Goal: Communication & Community: Answer question/provide support

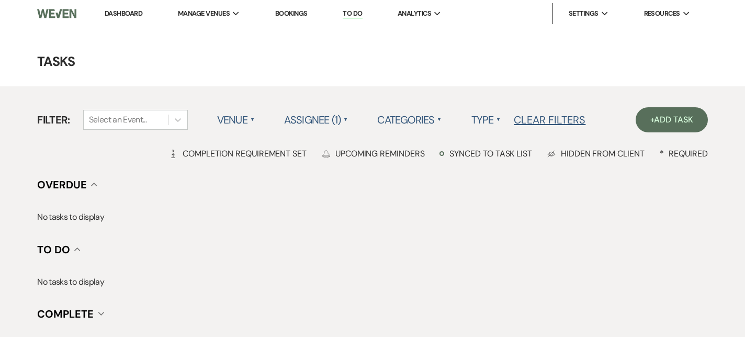
click at [109, 13] on link "Dashboard" at bounding box center [124, 13] width 38 height 9
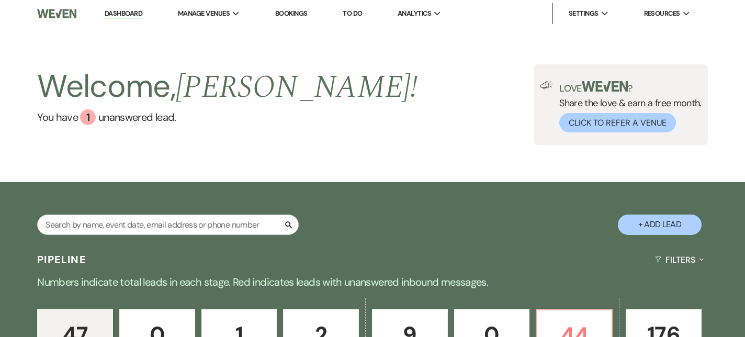
scroll to position [188, 0]
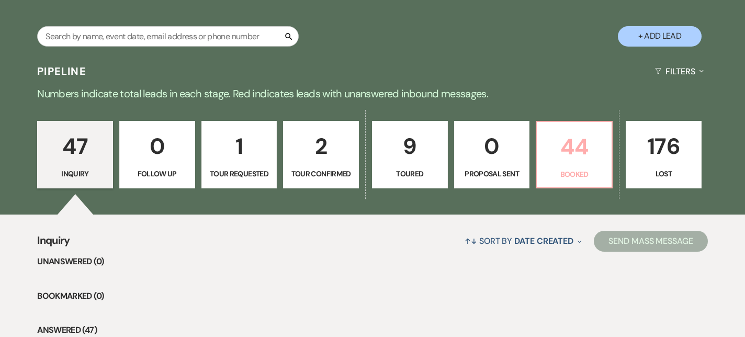
click at [573, 155] on p "44" at bounding box center [574, 146] width 62 height 35
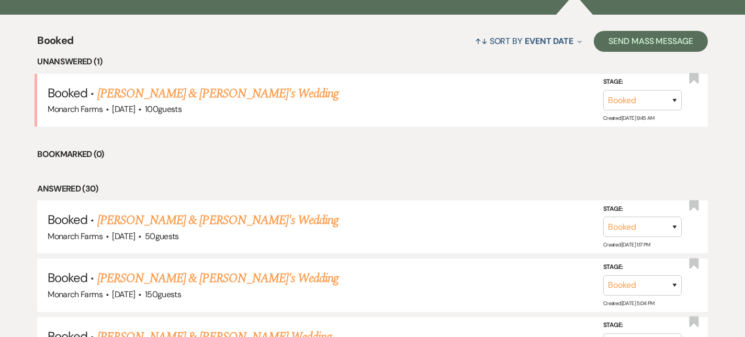
scroll to position [398, 0]
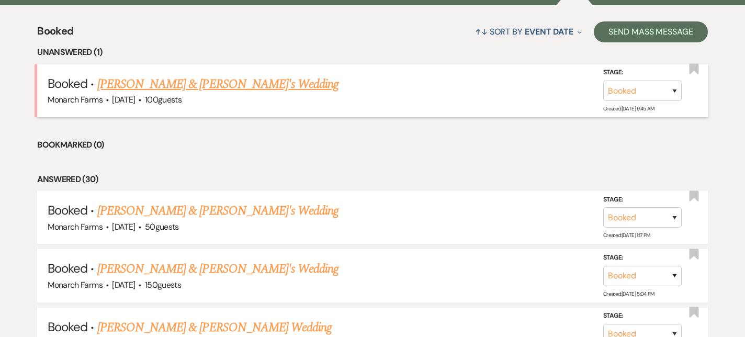
click at [165, 76] on link "[PERSON_NAME] & [PERSON_NAME]'s Wedding" at bounding box center [218, 84] width 242 height 19
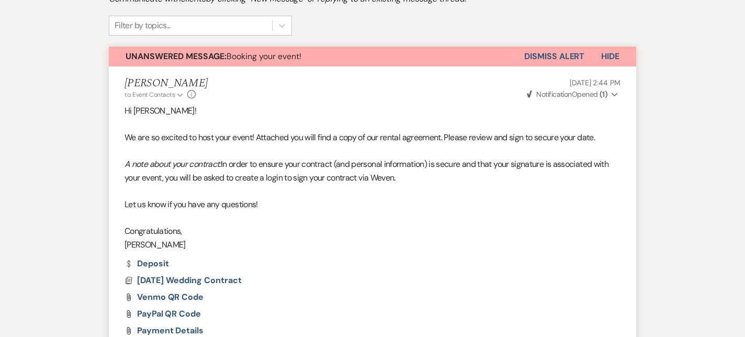
scroll to position [706, 0]
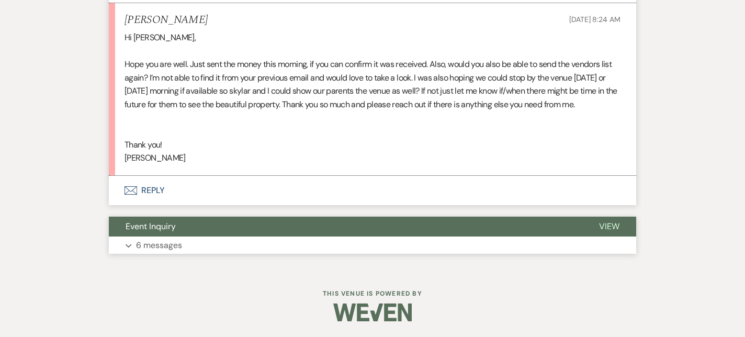
click at [178, 243] on p "6 messages" at bounding box center [159, 246] width 46 height 14
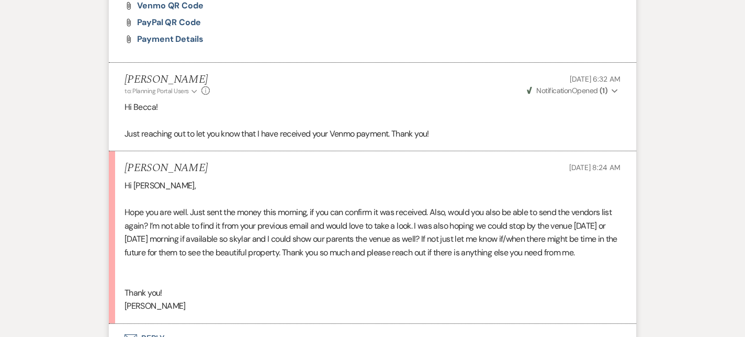
scroll to position [558, 0]
click at [614, 91] on use "button" at bounding box center [615, 92] width 6 height 4
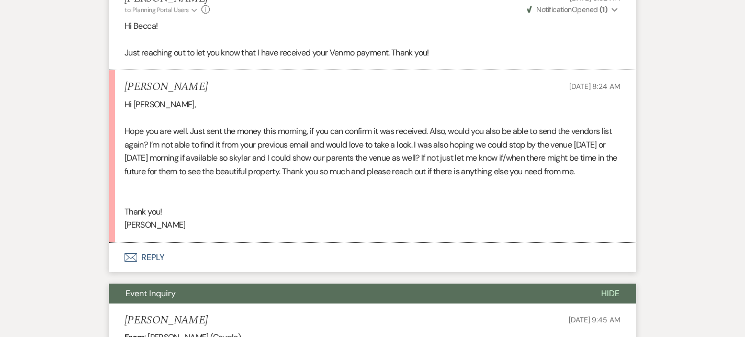
click at [141, 260] on button "Envelope Reply" at bounding box center [373, 257] width 528 height 29
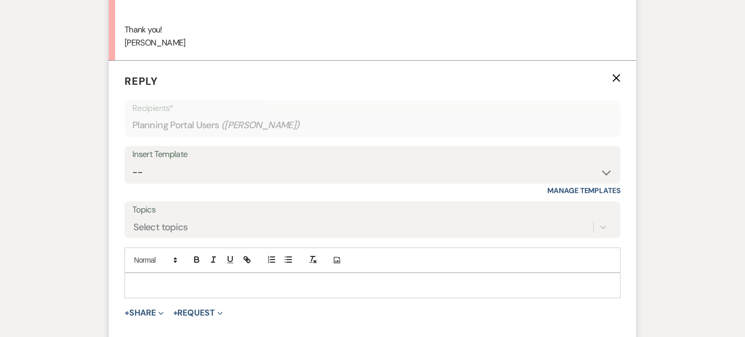
scroll to position [822, 0]
click at [170, 293] on div at bounding box center [372, 285] width 495 height 24
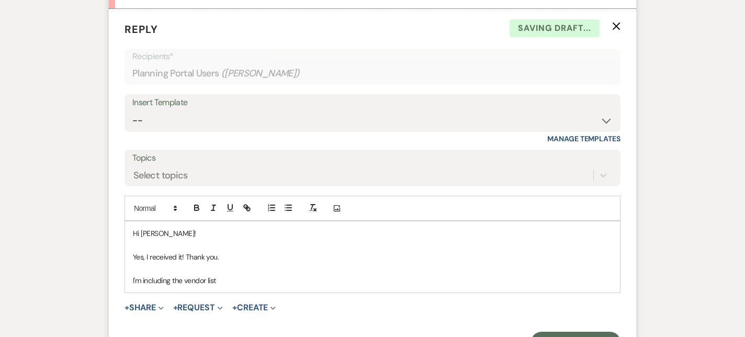
scroll to position [883, 0]
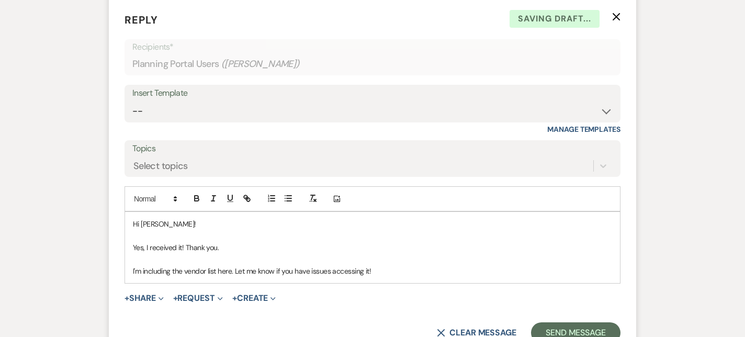
click at [132, 268] on div "Hi [PERSON_NAME]! Yes, I received it! Thank you. I'm including the vendor list …" at bounding box center [372, 247] width 495 height 71
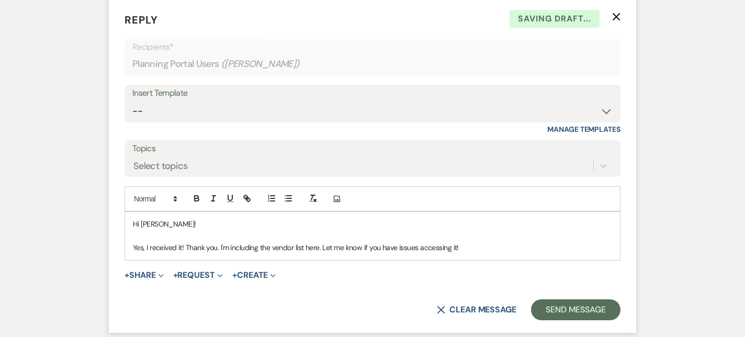
click at [183, 249] on p "Yes, I received it! Thank you. I'm including the vendor list here. Let me know …" at bounding box center [373, 248] width 480 height 12
click at [548, 248] on p "Yes, I received your Venmo payment. Thank you. I'm including the vendor list he…" at bounding box center [373, 248] width 480 height 12
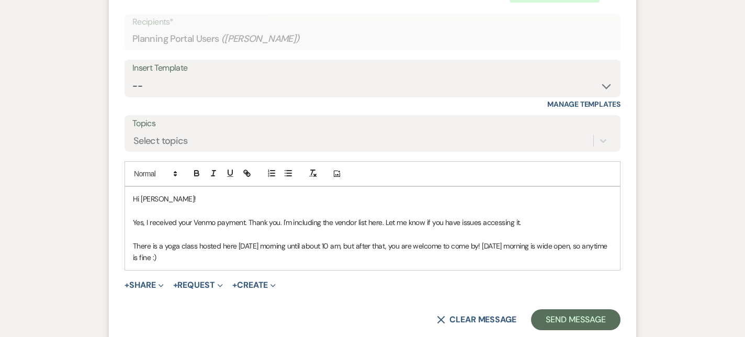
scroll to position [916, 0]
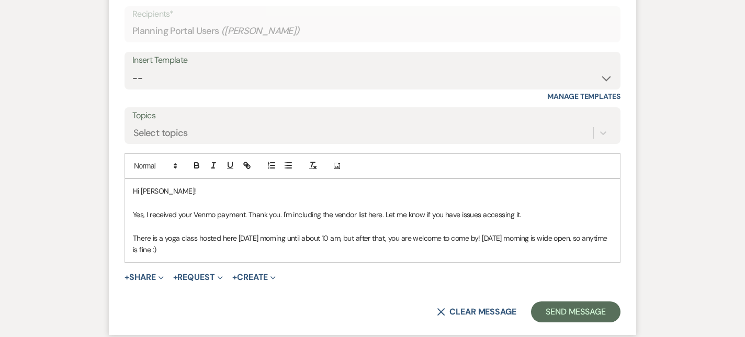
click at [210, 251] on p "There is a yoga class hosted here [DATE] morning until about 10 am, but after t…" at bounding box center [373, 244] width 480 height 24
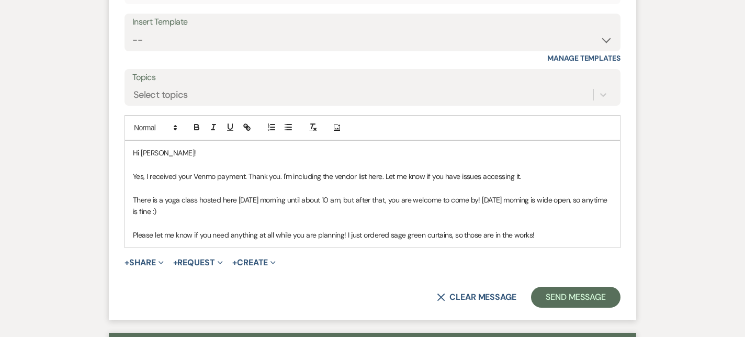
scroll to position [981, 0]
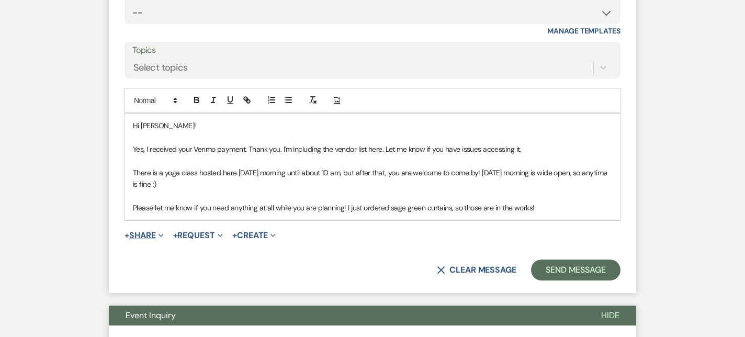
click at [156, 237] on button "+ Share Expand" at bounding box center [144, 235] width 39 height 8
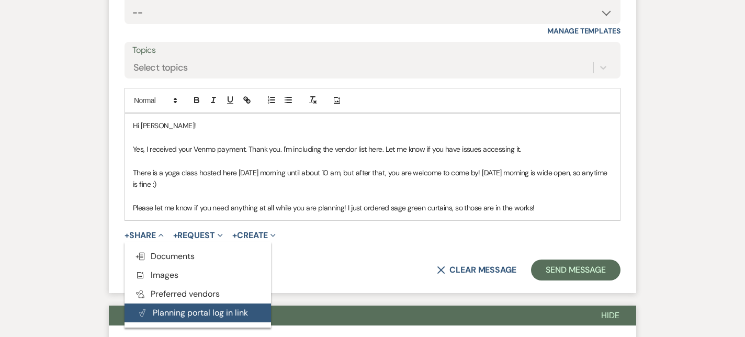
click at [152, 317] on button "Plan Portal Link Planning portal log in link" at bounding box center [198, 313] width 147 height 19
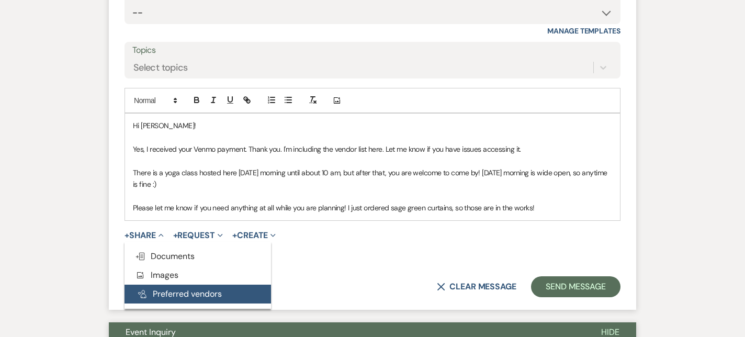
click at [158, 295] on button "Pref Vendors Preferred vendors" at bounding box center [198, 294] width 147 height 19
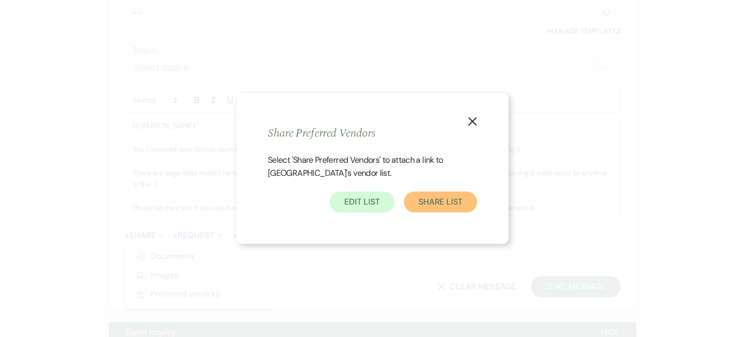
click at [434, 198] on button "Share List" at bounding box center [440, 202] width 73 height 21
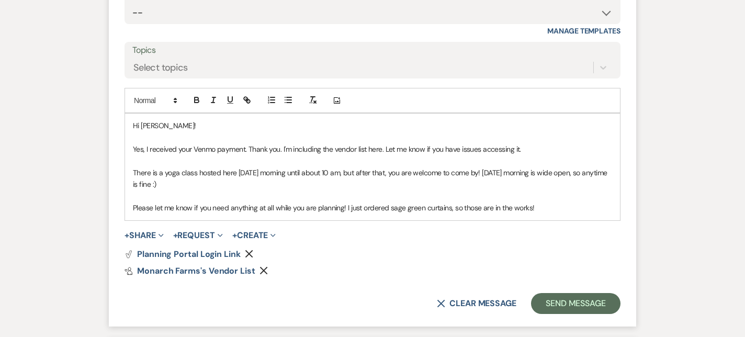
click at [248, 254] on use "button" at bounding box center [250, 254] width 8 height 8
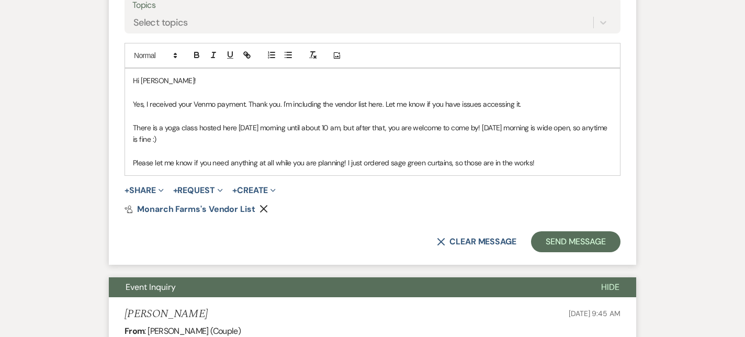
scroll to position [1027, 0]
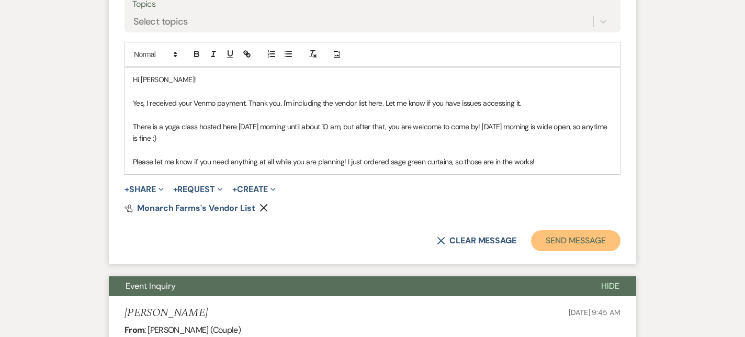
click at [562, 237] on button "Send Message" at bounding box center [576, 240] width 90 height 21
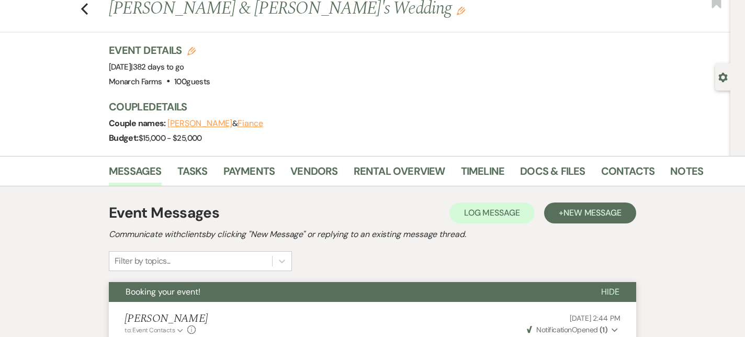
scroll to position [0, 0]
